Goal: Register for event/course

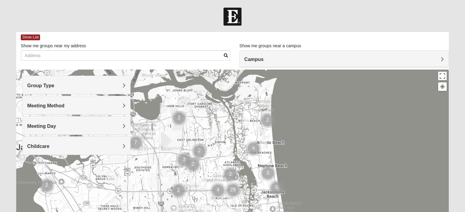
click at [49, 85] on span "Group Type" at bounding box center [40, 85] width 27 height 5
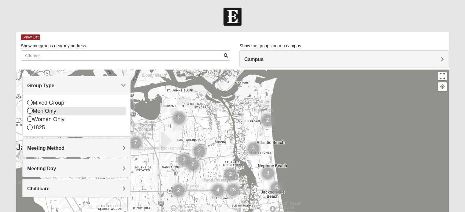
click at [31, 111] on icon at bounding box center [29, 110] width 5 height 5
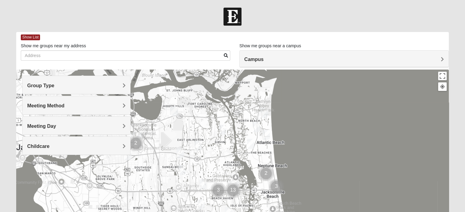
click at [48, 106] on span "Meeting Method" at bounding box center [45, 105] width 37 height 5
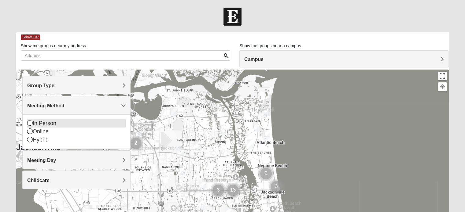
click at [43, 123] on div "In Person" at bounding box center [76, 123] width 98 height 8
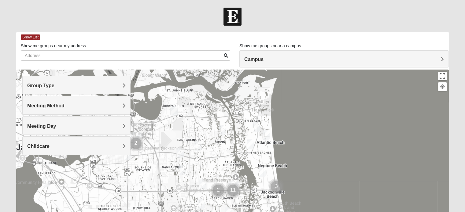
click at [43, 126] on span "Meeting Day" at bounding box center [41, 126] width 29 height 5
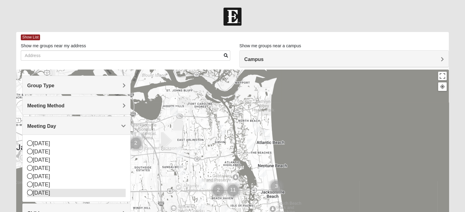
click at [29, 191] on icon at bounding box center [29, 192] width 5 height 5
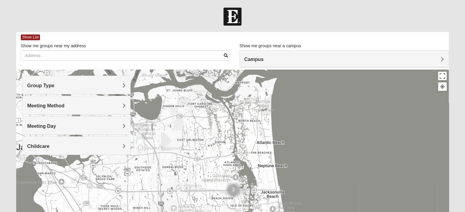
click at [44, 144] on span "Childcare" at bounding box center [38, 146] width 22 height 5
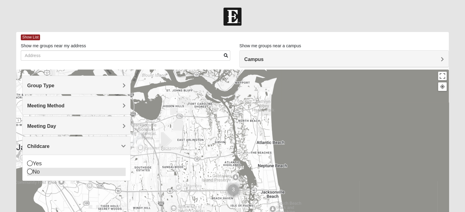
click at [31, 173] on icon at bounding box center [29, 171] width 5 height 5
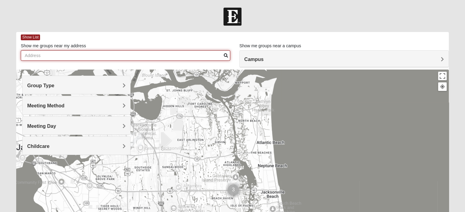
click at [85, 56] on input "Show me groups near my address" at bounding box center [125, 55] width 209 height 10
type input "[STREET_ADDRESS]"
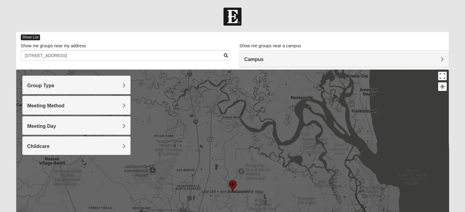
click at [32, 38] on span "Show List" at bounding box center [30, 38] width 19 height 6
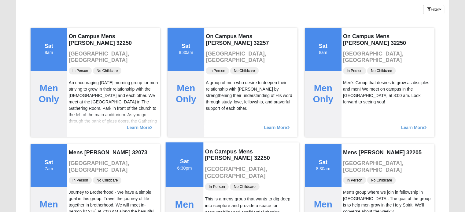
scroll to position [50, 0]
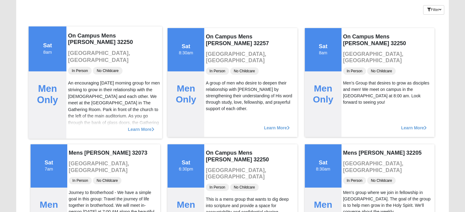
click at [139, 126] on span "Learn More" at bounding box center [141, 126] width 27 height 0
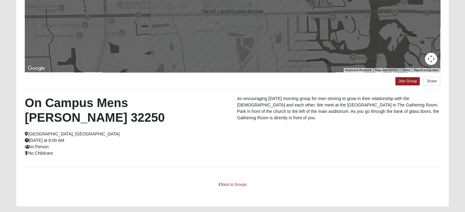
scroll to position [118, 0]
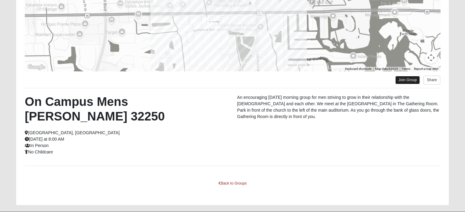
click at [409, 80] on link "Join Group" at bounding box center [407, 80] width 24 height 8
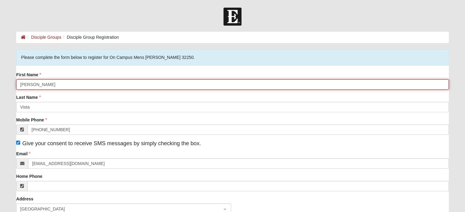
drag, startPoint x: 48, startPoint y: 83, endPoint x: 18, endPoint y: 87, distance: 29.8
click at [18, 87] on input "[PERSON_NAME]" at bounding box center [232, 84] width 432 height 10
type input "[PERSON_NAME]"
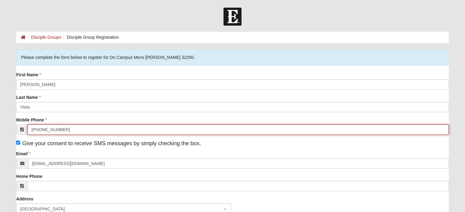
drag, startPoint x: 63, startPoint y: 129, endPoint x: 32, endPoint y: 129, distance: 31.5
click at [32, 129] on input "[PHONE_NUMBER]" at bounding box center [237, 130] width 421 height 10
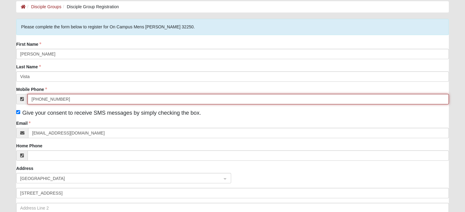
type input "[PHONE_NUMBER]"
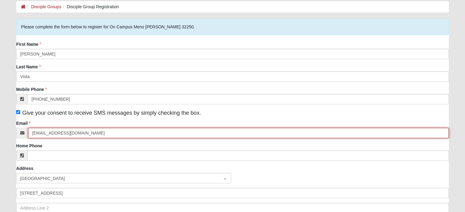
drag, startPoint x: 73, startPoint y: 132, endPoint x: 9, endPoint y: 132, distance: 63.2
click at [9, 132] on form "Hello [PERSON_NAME] My Account Log Out Disciple Group Registration Disciple Gro…" at bounding box center [232, 157] width 465 height 361
type input "[EMAIL_ADDRESS][DOMAIN_NAME]"
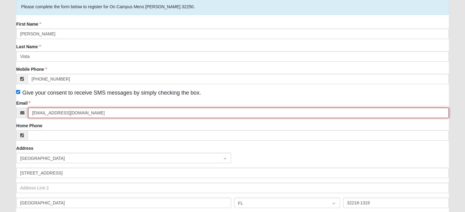
scroll to position [61, 0]
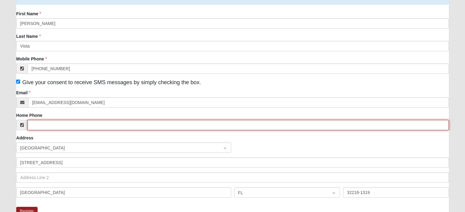
click at [48, 126] on input "Home Phone" at bounding box center [237, 125] width 421 height 10
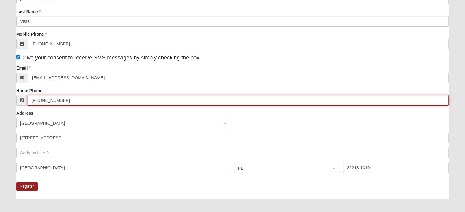
scroll to position [122, 0]
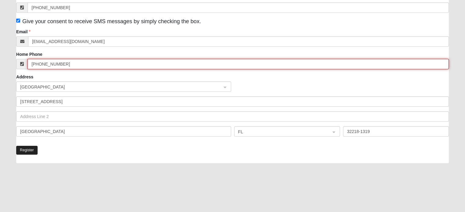
type input "[PHONE_NUMBER]"
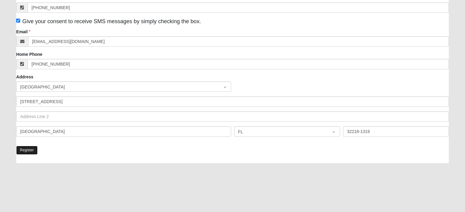
click at [25, 149] on button "Register" at bounding box center [26, 150] width 21 height 9
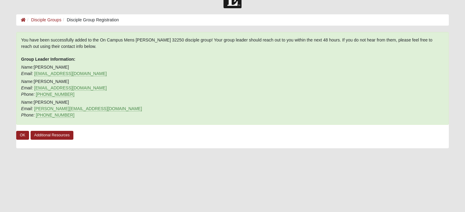
scroll to position [0, 0]
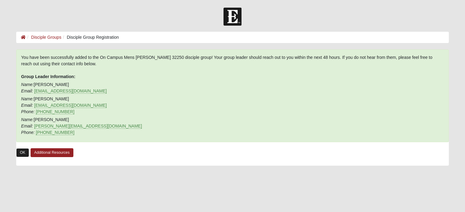
click at [20, 152] on link "OK" at bounding box center [22, 152] width 13 height 9
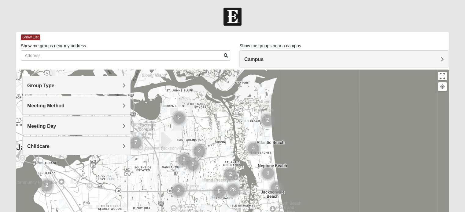
click at [47, 85] on span "Group Type" at bounding box center [40, 85] width 27 height 5
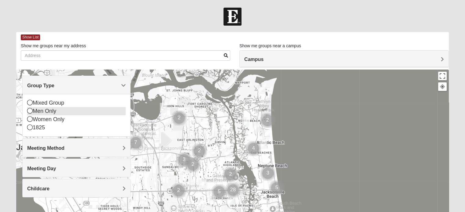
click at [38, 111] on div "Men Only" at bounding box center [76, 111] width 98 height 8
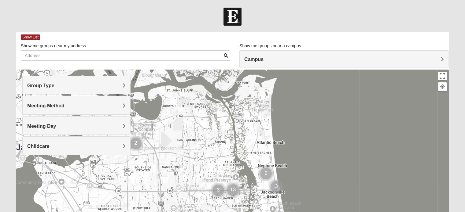
click at [42, 107] on span "Meeting Method" at bounding box center [45, 105] width 37 height 5
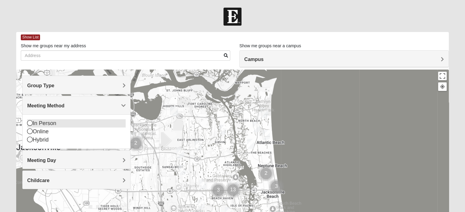
click at [44, 124] on div "In Person" at bounding box center [76, 123] width 98 height 8
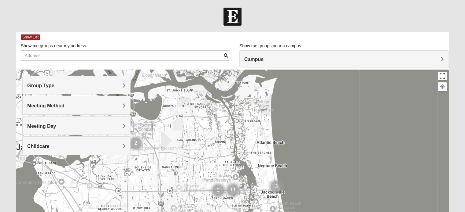
click at [43, 127] on span "Meeting Day" at bounding box center [41, 126] width 29 height 5
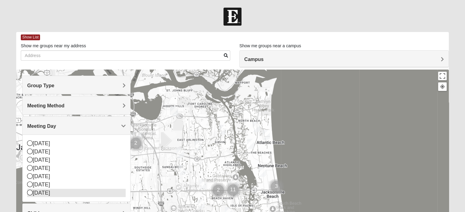
click at [30, 193] on icon at bounding box center [29, 192] width 5 height 5
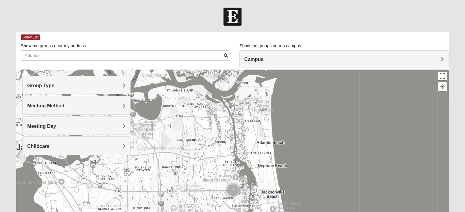
click at [38, 141] on div "Childcare" at bounding box center [77, 146] width 108 height 18
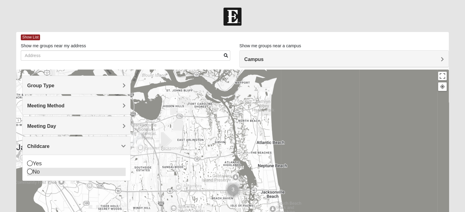
click at [30, 171] on icon at bounding box center [29, 171] width 5 height 5
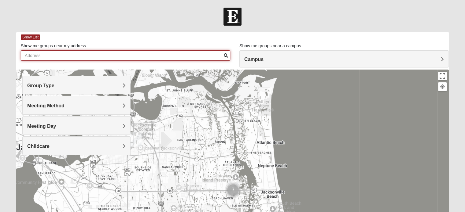
click at [93, 54] on input "Show me groups near my address" at bounding box center [125, 55] width 209 height 10
type input "[STREET_ADDRESS]"
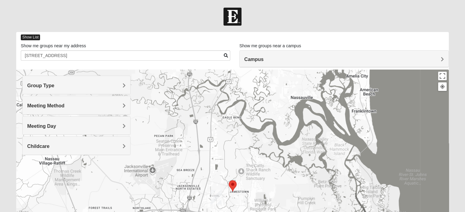
click at [35, 37] on span "Show List" at bounding box center [30, 38] width 19 height 6
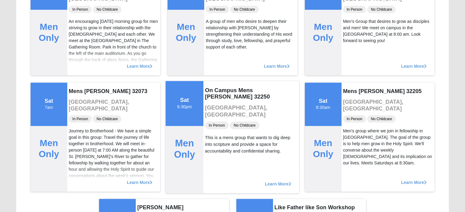
scroll to position [122, 0]
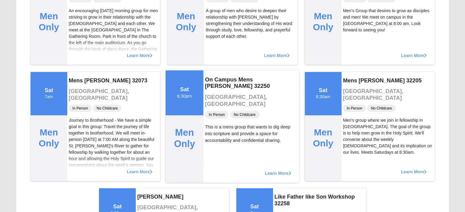
click at [276, 170] on span "Learn More" at bounding box center [278, 170] width 27 height 0
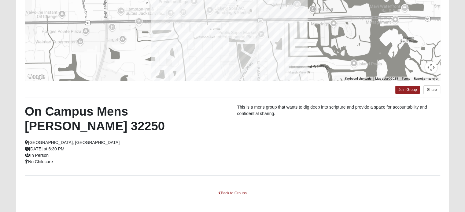
scroll to position [118, 0]
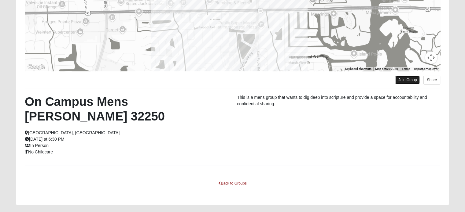
click at [407, 80] on link "Join Group" at bounding box center [407, 80] width 24 height 8
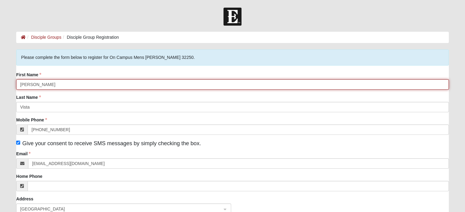
drag, startPoint x: 32, startPoint y: 84, endPoint x: 15, endPoint y: 86, distance: 17.3
click at [15, 86] on div "Please correct the following: Please complete the form below to register for On…" at bounding box center [232, 200] width 441 height 303
type input "[PERSON_NAME]"
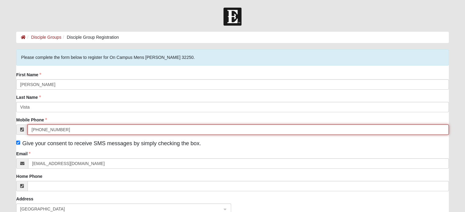
drag, startPoint x: 68, startPoint y: 130, endPoint x: 28, endPoint y: 133, distance: 39.9
click at [28, 133] on input "[PHONE_NUMBER]" at bounding box center [237, 130] width 421 height 10
type input "[PHONE_NUMBER]"
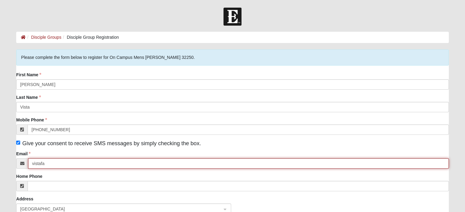
type input "vistafamily3@gmail.com"
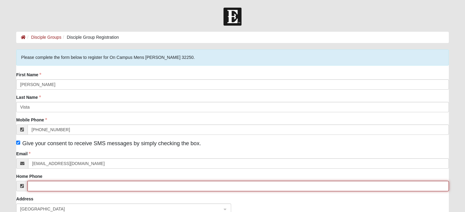
click at [54, 186] on input "Home Phone" at bounding box center [237, 186] width 421 height 10
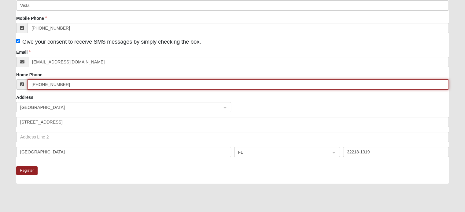
scroll to position [122, 0]
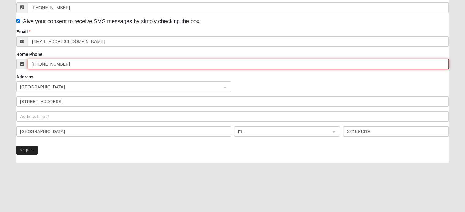
type input "[PHONE_NUMBER]"
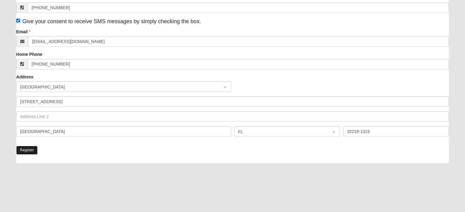
click at [32, 149] on button "Register" at bounding box center [26, 150] width 21 height 9
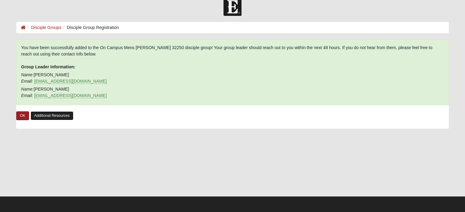
click at [58, 117] on link "Additional Resources" at bounding box center [52, 115] width 43 height 9
